Goal: Find specific page/section: Find specific page/section

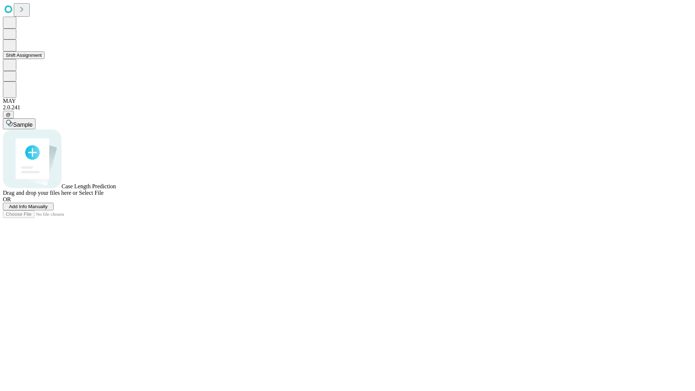
click at [45, 59] on button "Shift Assignment" at bounding box center [24, 55] width 42 height 8
